Goal: Communication & Community: Ask a question

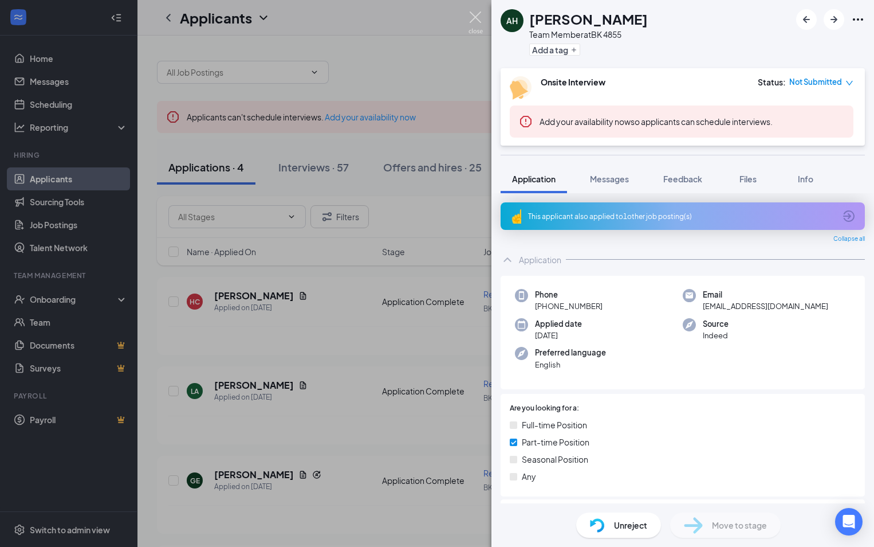
click at [481, 11] on img at bounding box center [476, 22] width 14 height 22
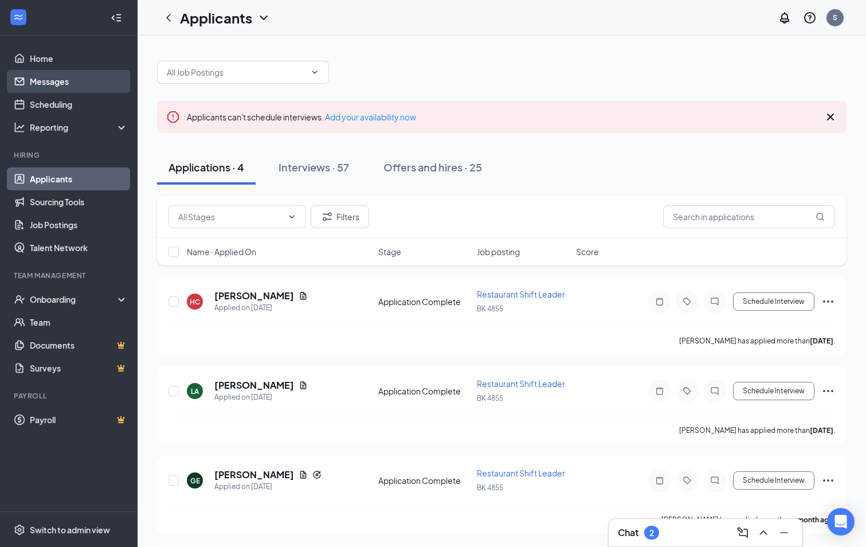
click at [36, 77] on link "Messages" at bounding box center [79, 81] width 98 height 23
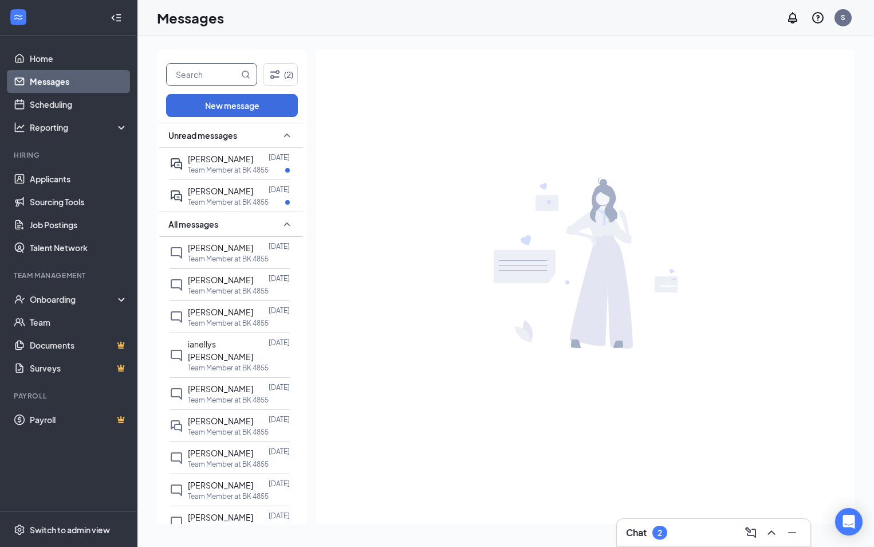
click at [207, 71] on input "text" at bounding box center [203, 75] width 72 height 22
type input "Foun"
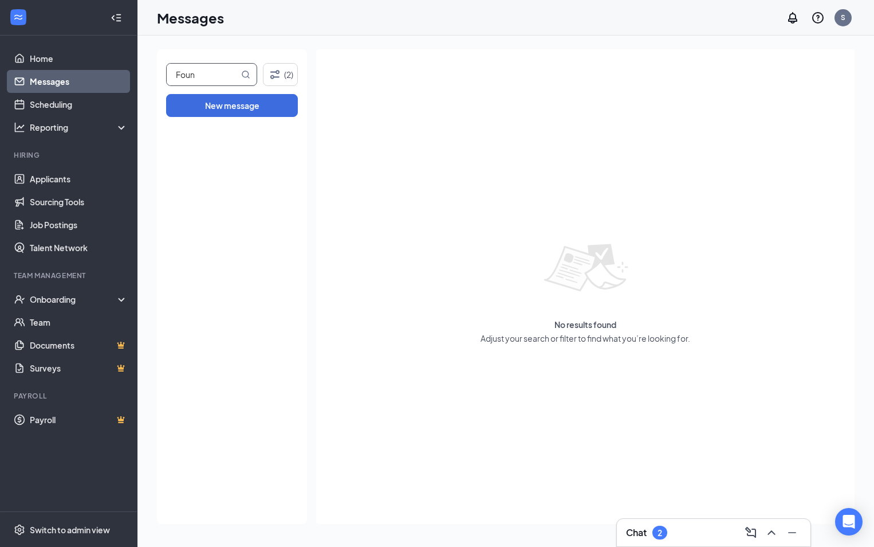
click at [210, 62] on div "Foun (2) New message" at bounding box center [232, 286] width 150 height 474
click at [210, 64] on div "Foun (2) New message" at bounding box center [232, 286] width 150 height 474
click at [210, 68] on input "Foun" at bounding box center [203, 75] width 72 height 22
click at [46, 67] on link "Home" at bounding box center [79, 58] width 98 height 23
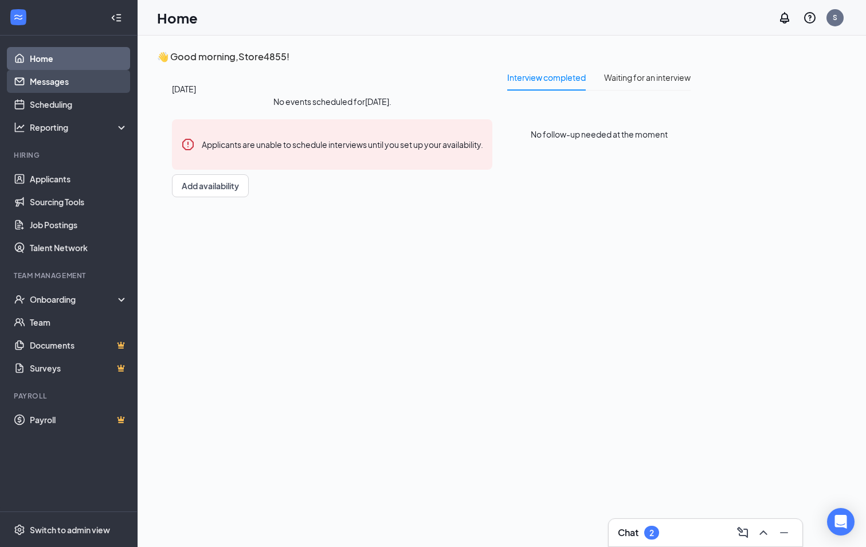
click at [49, 82] on link "Messages" at bounding box center [79, 81] width 98 height 23
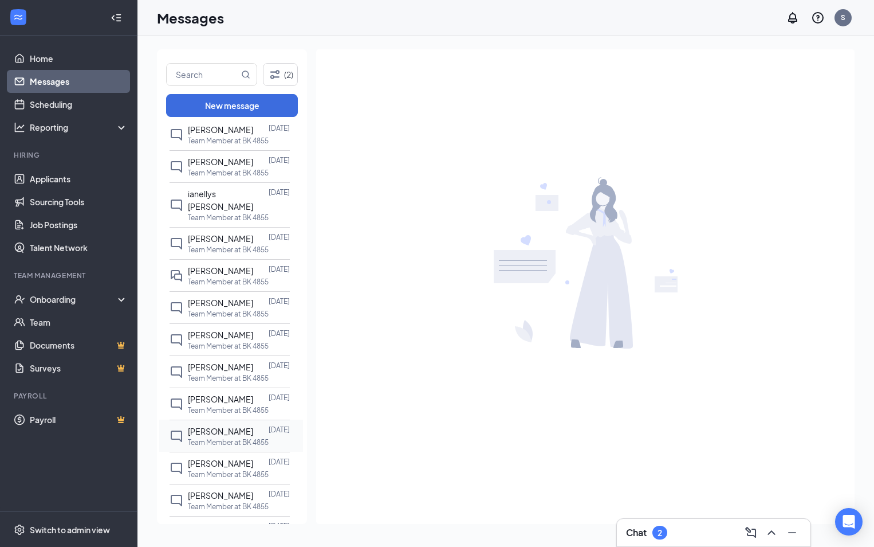
scroll to position [57, 0]
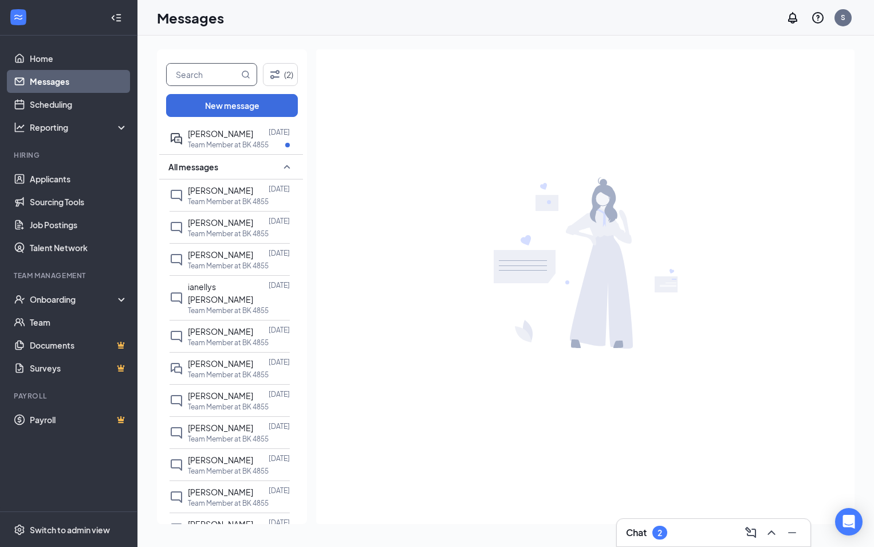
click at [201, 78] on input "text" at bounding box center [203, 75] width 72 height 22
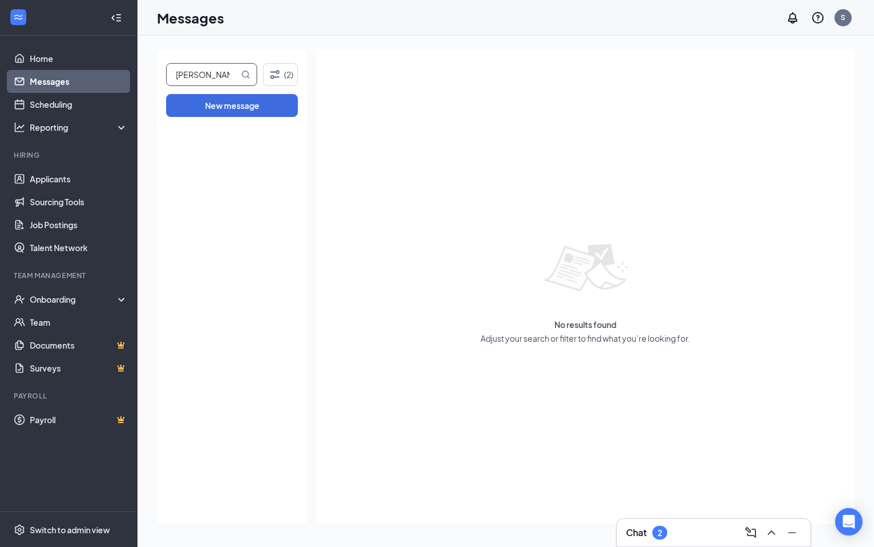
type input "[PERSON_NAME]"
click at [236, 78] on input "[PERSON_NAME]" at bounding box center [203, 75] width 72 height 22
click at [246, 76] on icon "MagnifyingGlass" at bounding box center [245, 74] width 9 height 9
click at [292, 70] on button "(2)" at bounding box center [280, 74] width 35 height 23
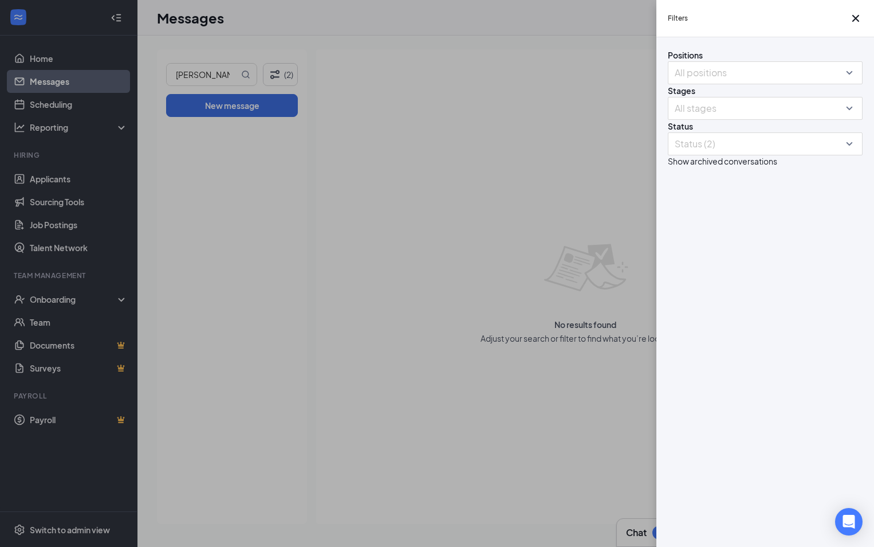
click at [56, 82] on div "Filters Positions All positions Stages All stages Status Status (2) Show archiv…" at bounding box center [437, 273] width 874 height 547
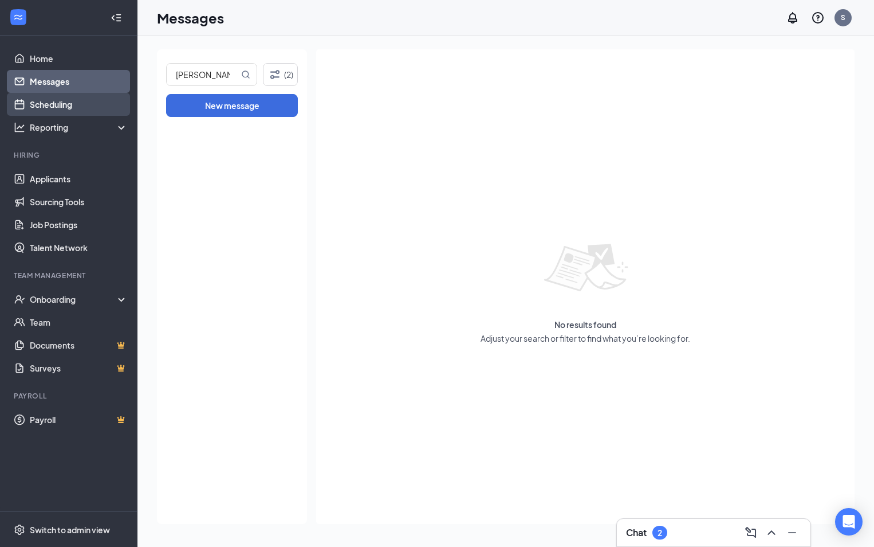
click at [46, 103] on link "Scheduling" at bounding box center [79, 104] width 98 height 23
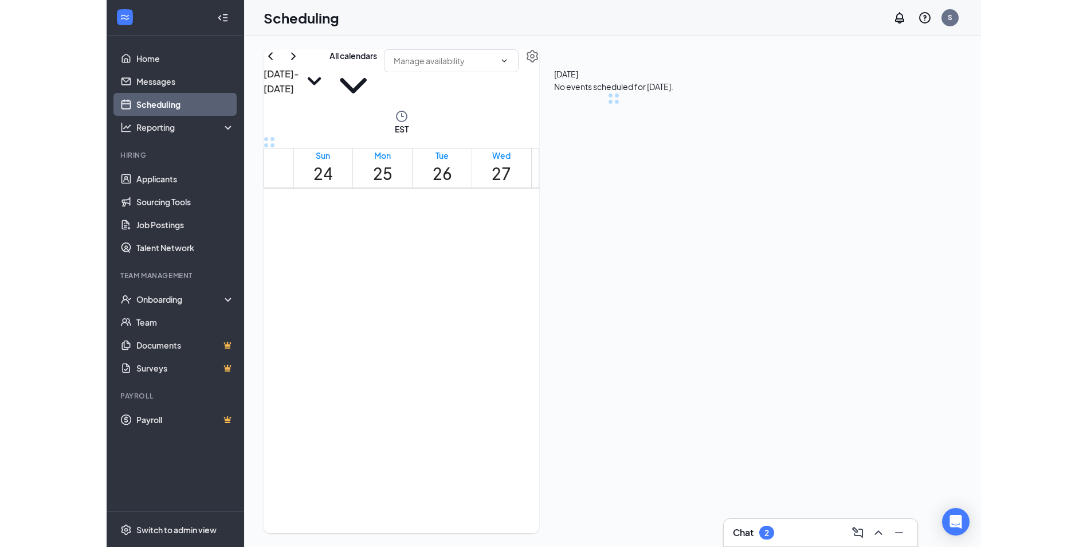
scroll to position [563, 0]
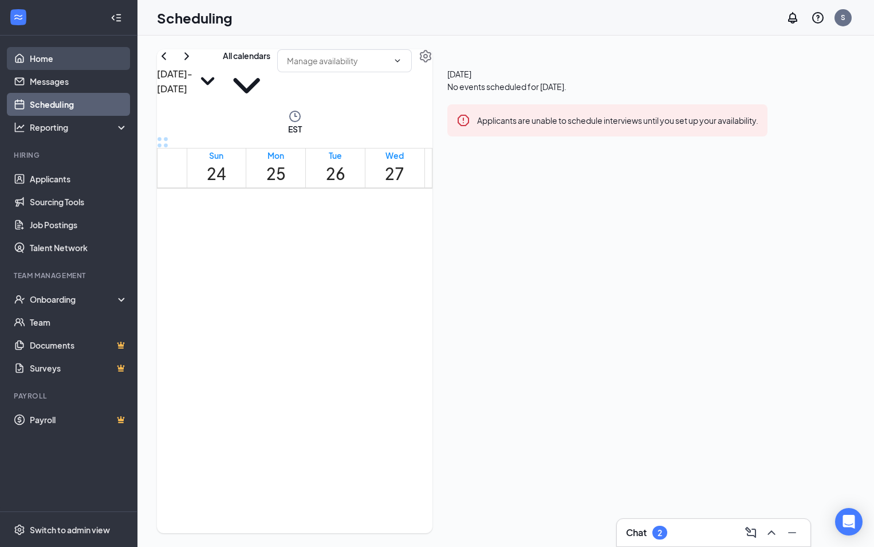
click at [37, 63] on link "Home" at bounding box center [79, 58] width 98 height 23
